Goal: Check status: Check status

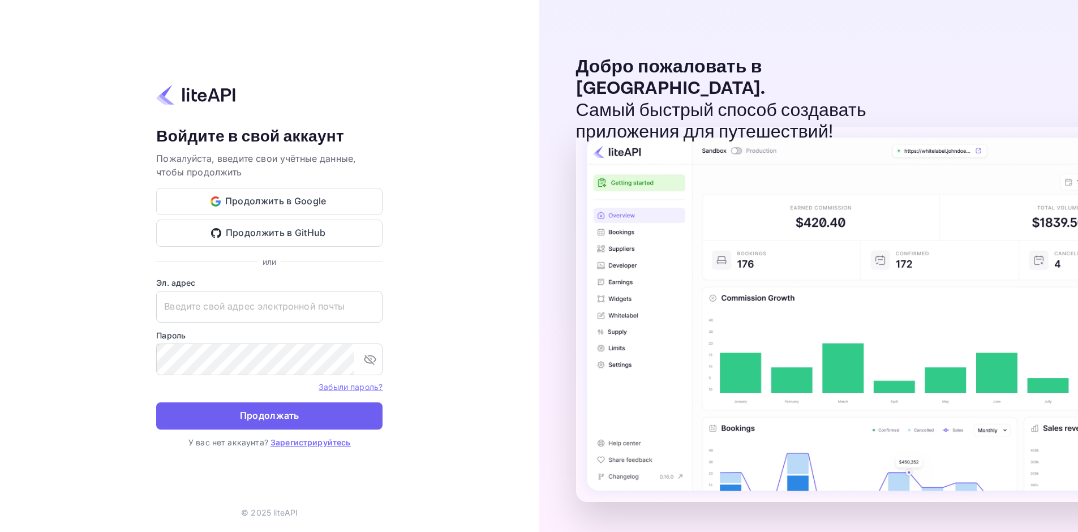
type input "[EMAIL_ADDRESS][DOMAIN_NAME]"
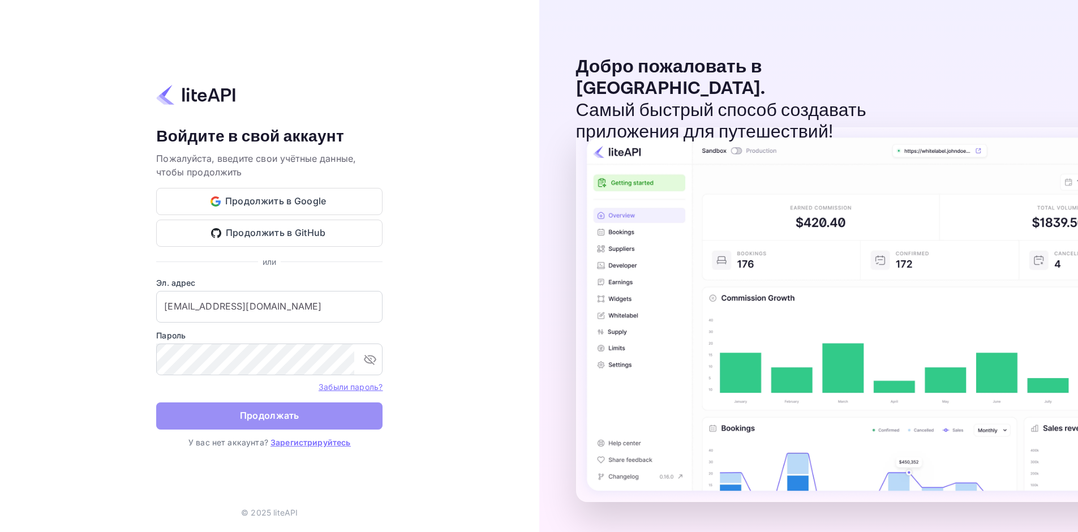
click at [304, 415] on button "Продолжать" at bounding box center [269, 415] width 226 height 27
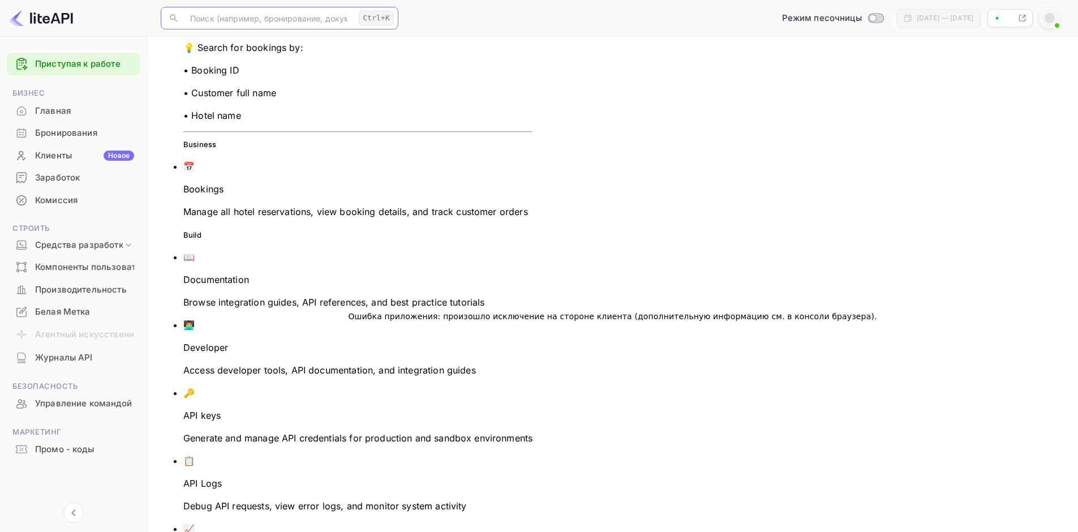
click at [263, 15] on input "text" at bounding box center [268, 18] width 171 height 23
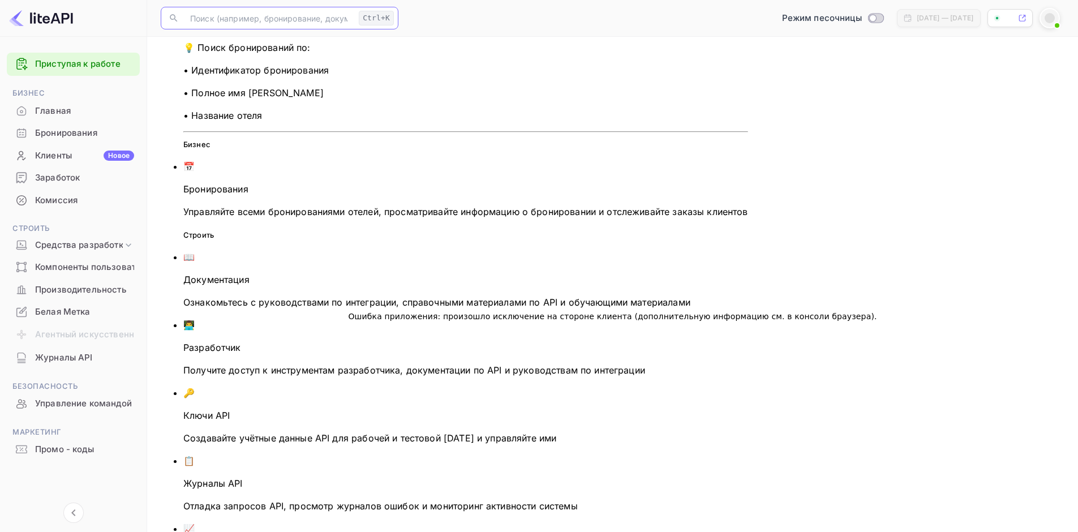
paste input "9232936"
type input "9232936"
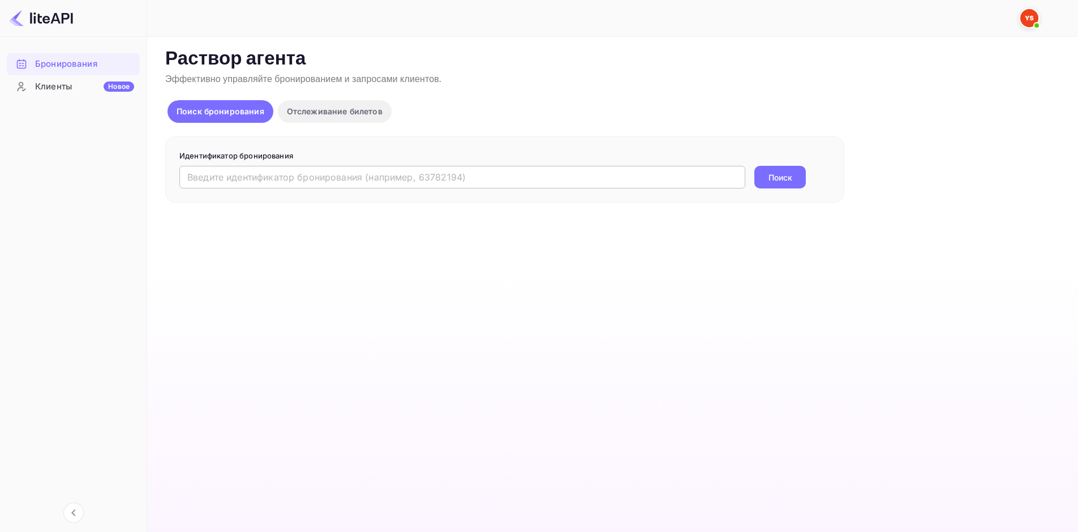
click at [328, 178] on input "text" at bounding box center [462, 177] width 566 height 23
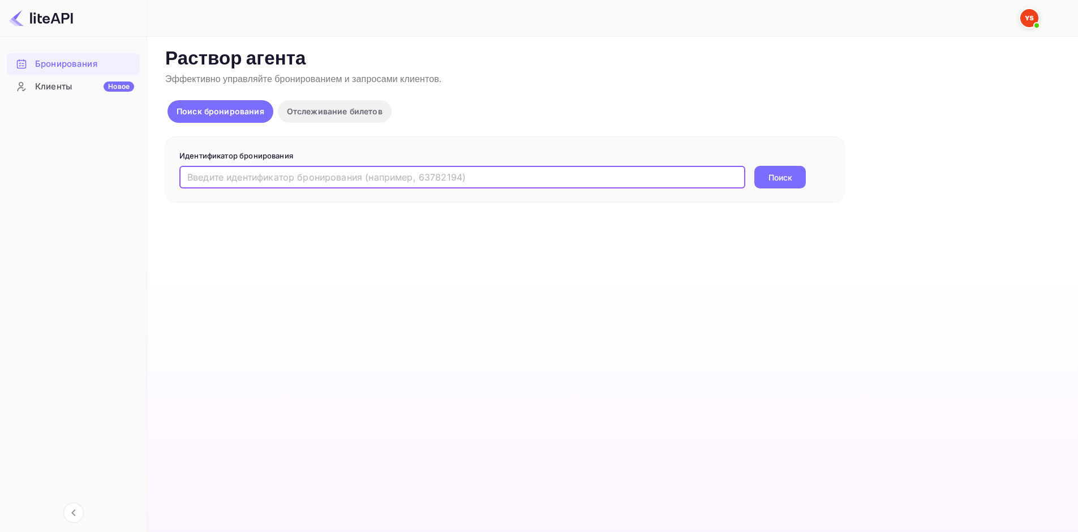
paste input "9232936"
type input "9232936"
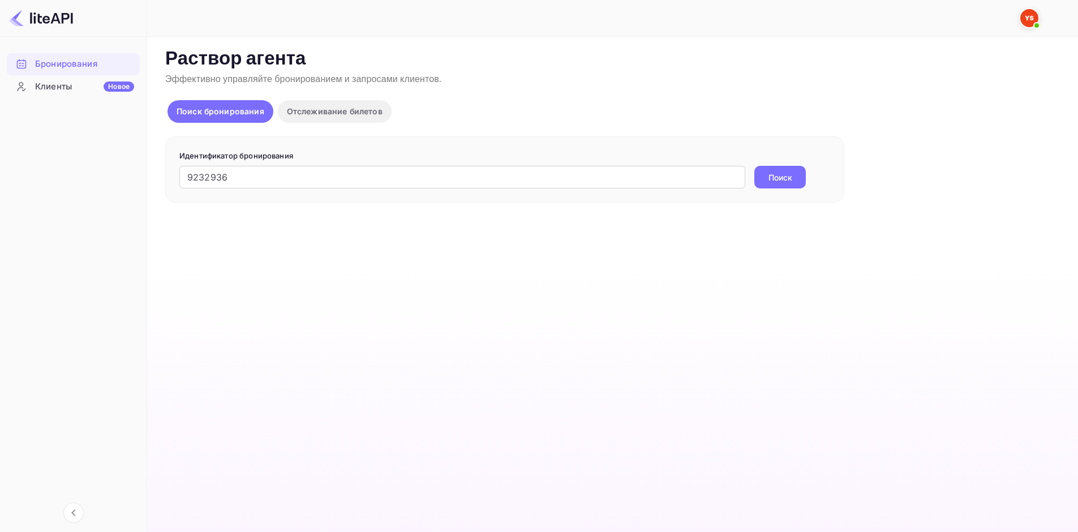
click at [751, 180] on div "9232936 ​ Поиск" at bounding box center [504, 177] width 651 height 23
click at [766, 175] on button "Поиск" at bounding box center [779, 177] width 51 height 23
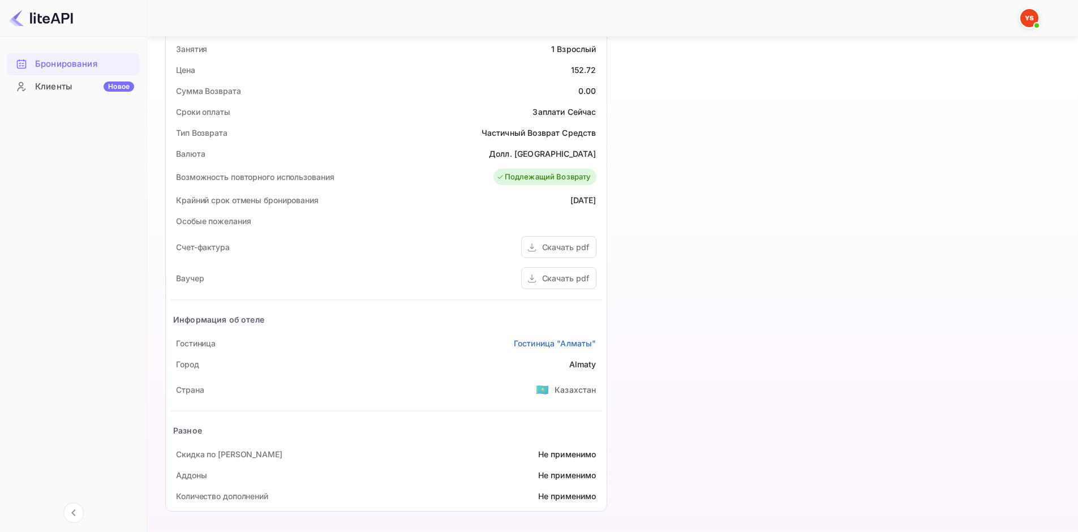
scroll to position [359, 0]
click at [561, 285] on div "Скачать pdf" at bounding box center [558, 277] width 75 height 22
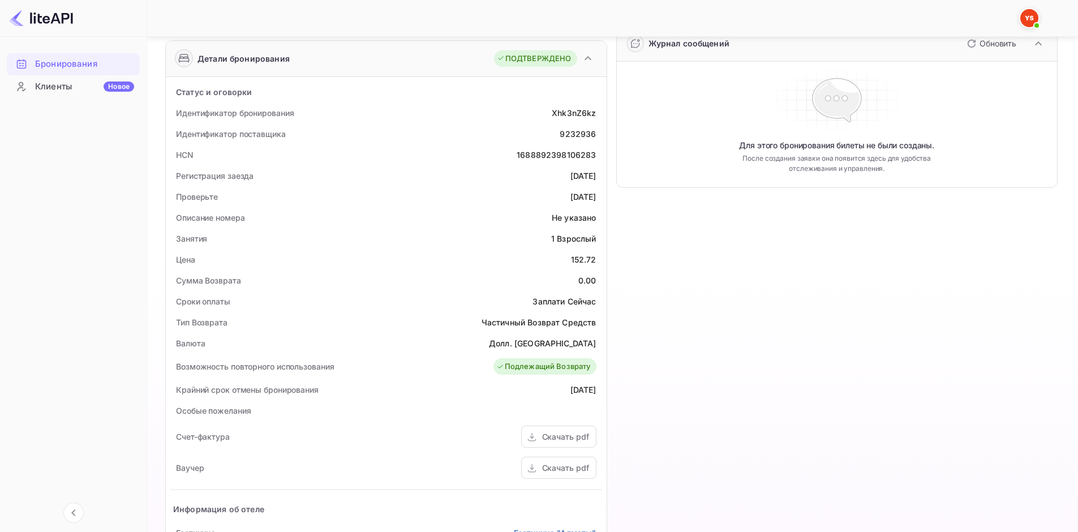
scroll to position [132, 0]
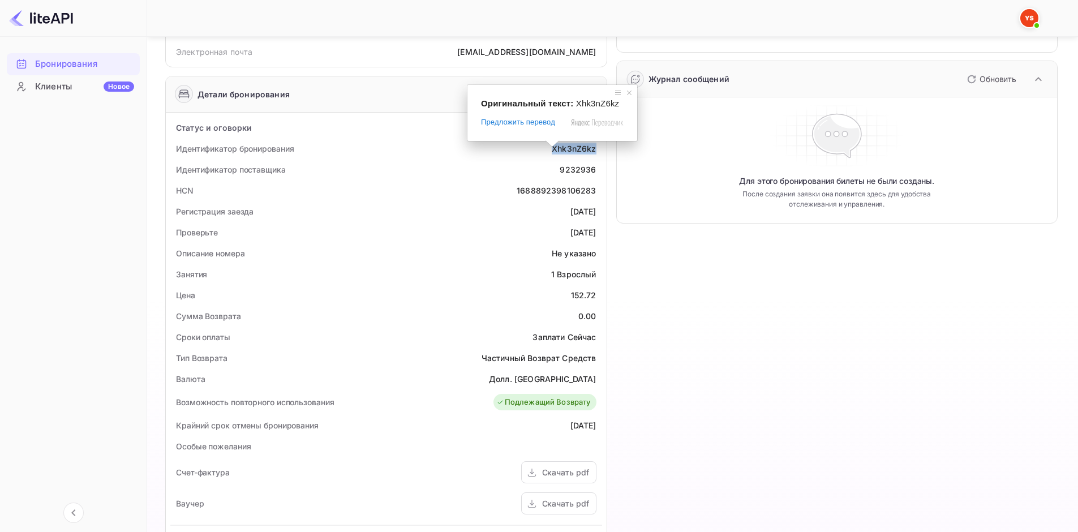
drag, startPoint x: 548, startPoint y: 148, endPoint x: 595, endPoint y: 146, distance: 47.6
click at [595, 146] on div "Идентификатор бронирования Xhk3nZ6kz" at bounding box center [386, 148] width 432 height 21
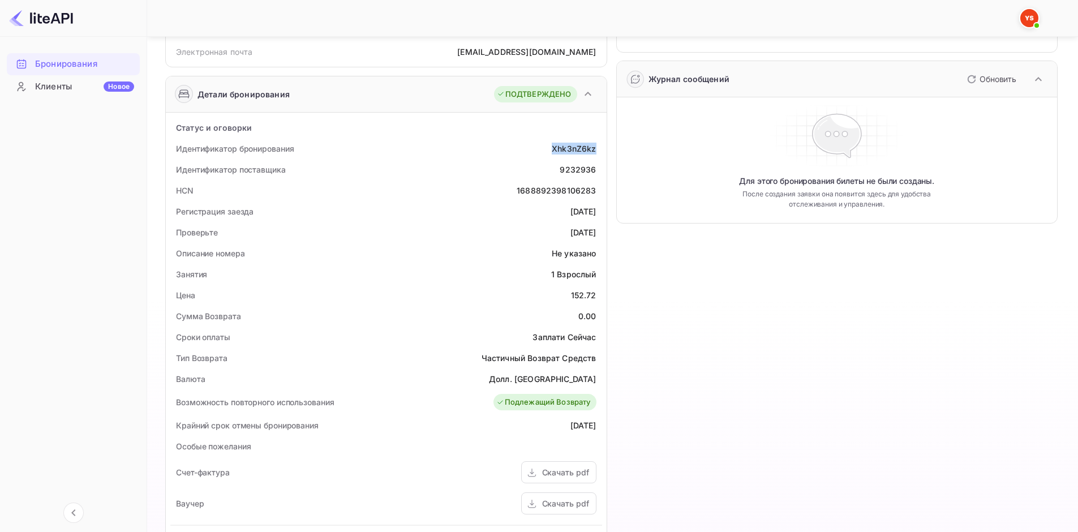
copy ya-tr-span "Xhk3nZ6kz"
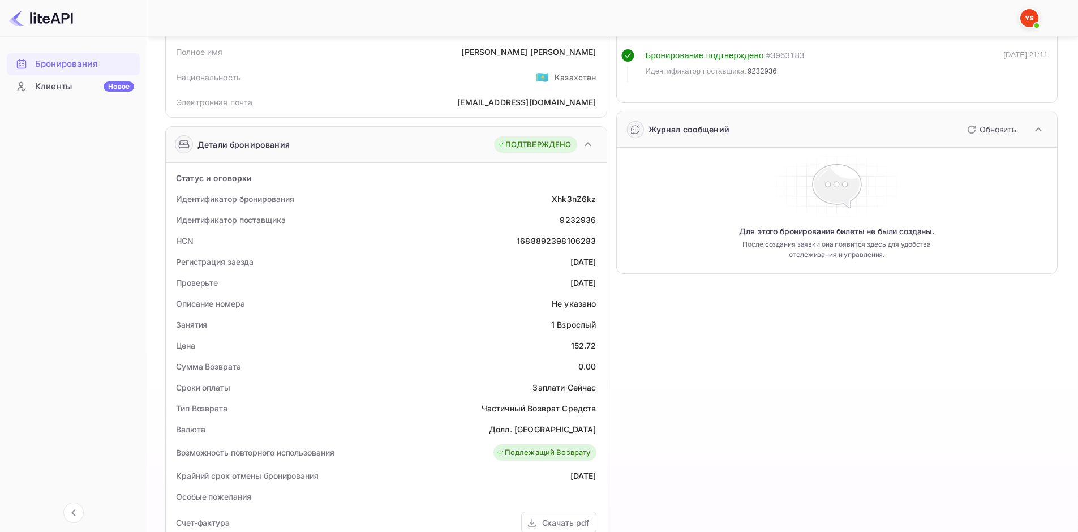
scroll to position [113, 0]
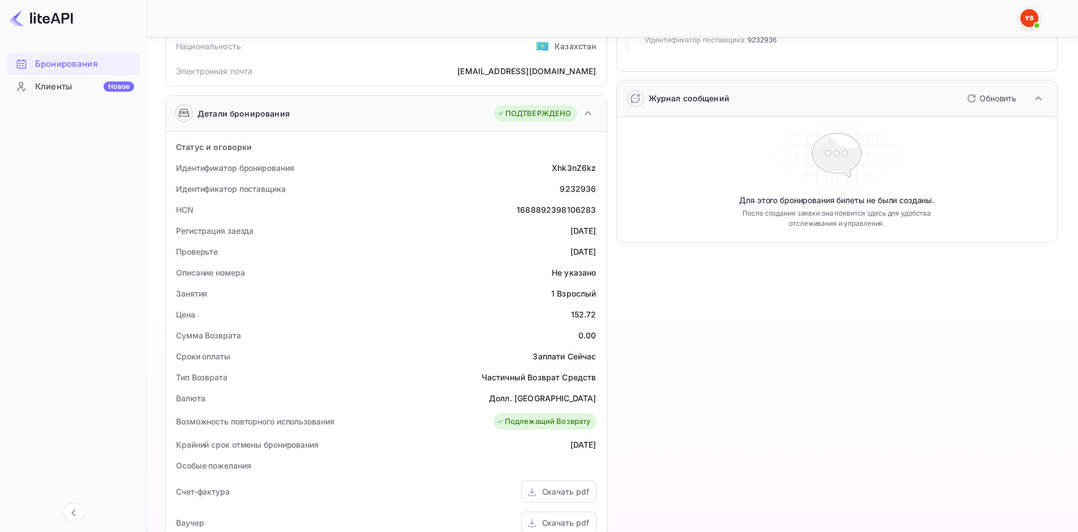
drag, startPoint x: 599, startPoint y: 229, endPoint x: 549, endPoint y: 231, distance: 49.3
click at [549, 231] on div "Регистрация заезда 2025-09-05" at bounding box center [386, 230] width 432 height 21
copy div "2025-09-05"
